Goal: Book appointment/travel/reservation

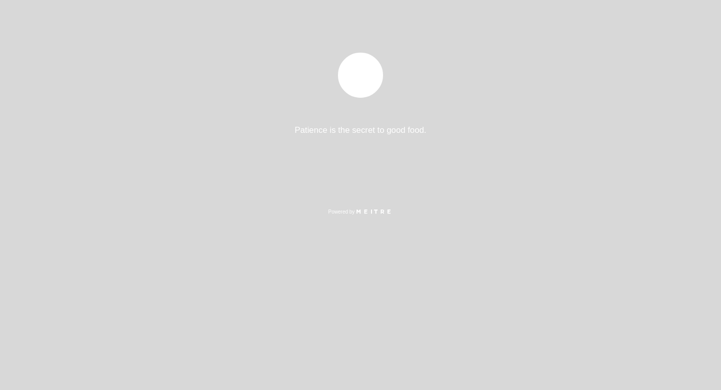
select select "es"
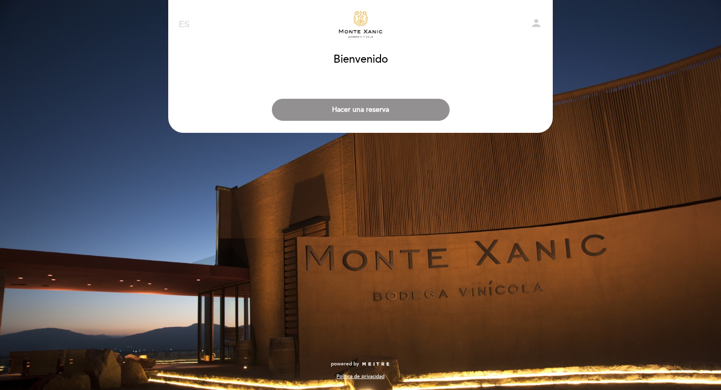
click at [389, 121] on div "Hacer una reserva" at bounding box center [361, 107] width 386 height 37
click at [373, 105] on button "Hacer una reserva" at bounding box center [361, 110] width 178 height 22
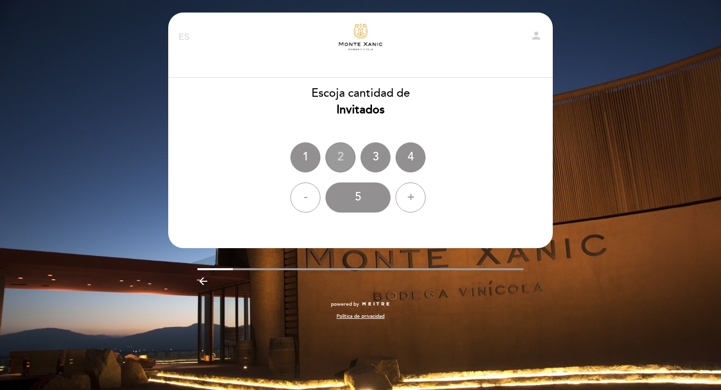
click at [332, 160] on div "2" at bounding box center [341, 157] width 30 height 30
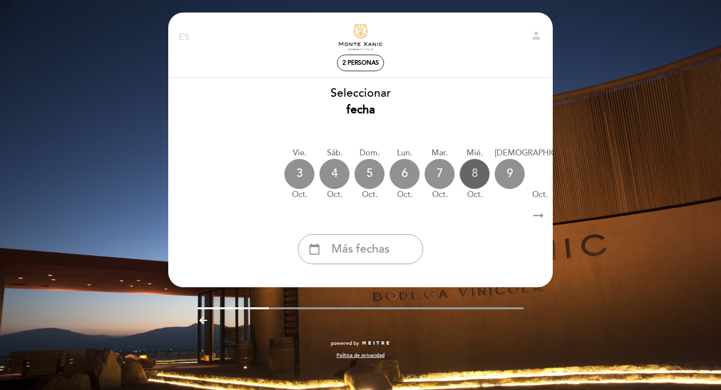
click at [480, 170] on div "8" at bounding box center [475, 174] width 30 height 30
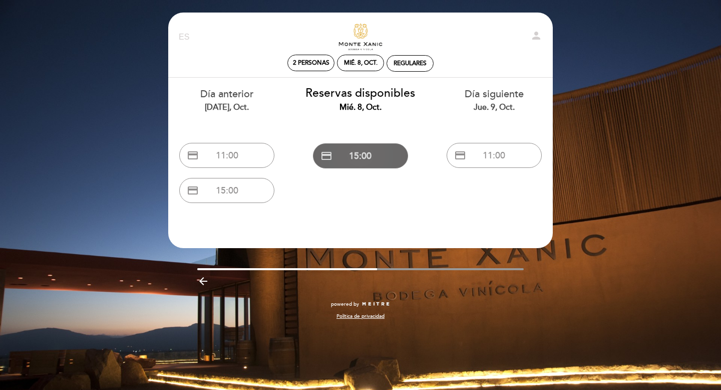
click at [389, 152] on button "credit_card 15:00" at bounding box center [360, 155] width 95 height 25
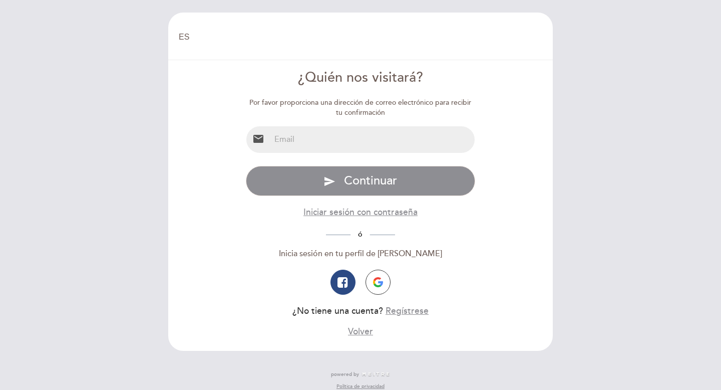
select select "es"
click at [378, 282] on img "button" at bounding box center [378, 282] width 10 height 10
click at [384, 288] on button "button" at bounding box center [378, 281] width 25 height 25
